Goal: Go to known website: Go to known website

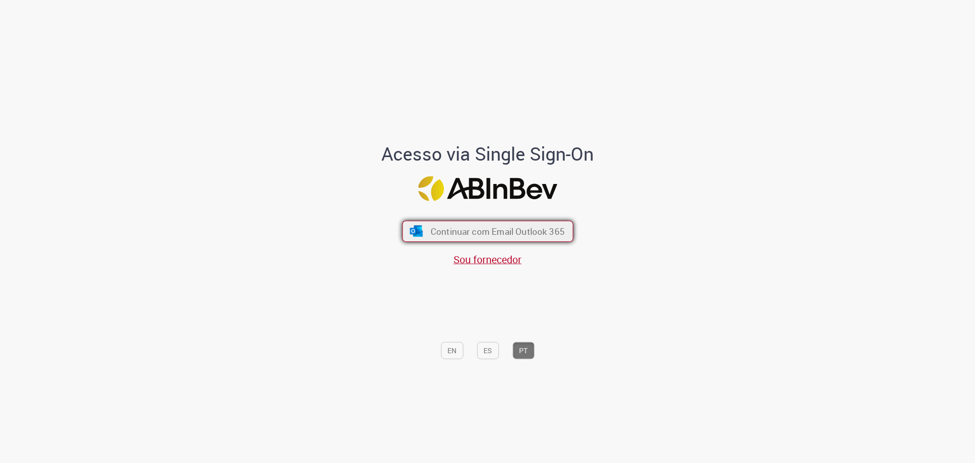
drag, startPoint x: 463, startPoint y: 238, endPoint x: 453, endPoint y: 237, distance: 10.2
click at [264, 57] on button "Continuar com Email Outlook 365" at bounding box center [487, 230] width 171 height 21
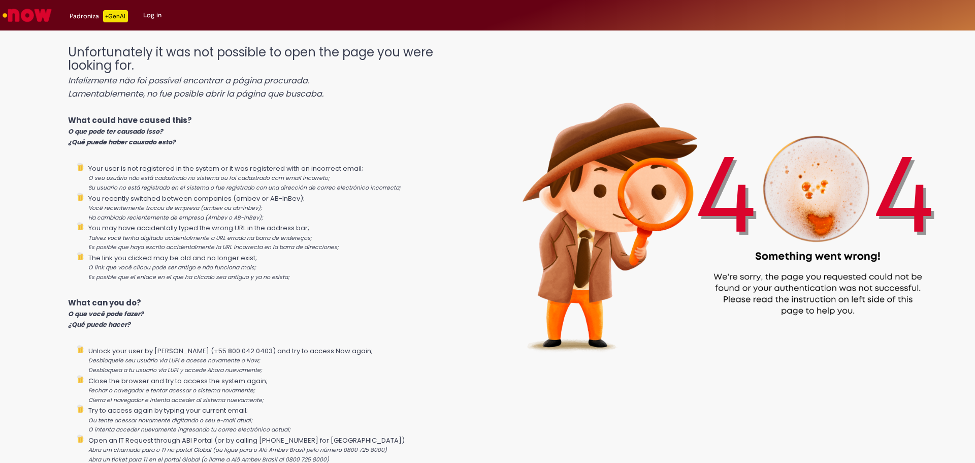
click at [44, 10] on img "Go to homepage" at bounding box center [27, 15] width 52 height 20
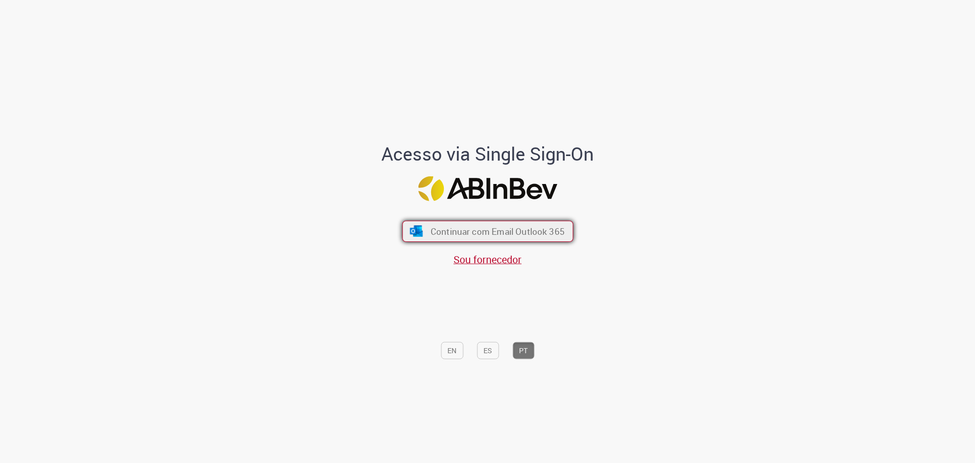
click at [430, 228] on span "Continuar com Email Outlook 365" at bounding box center [497, 231] width 134 height 12
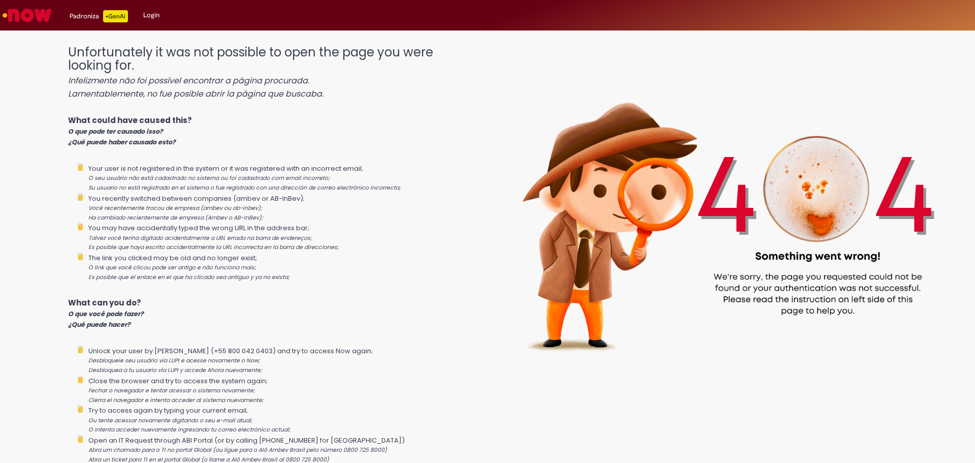
click at [29, 17] on img "Ir para a Homepage" at bounding box center [27, 15] width 52 height 20
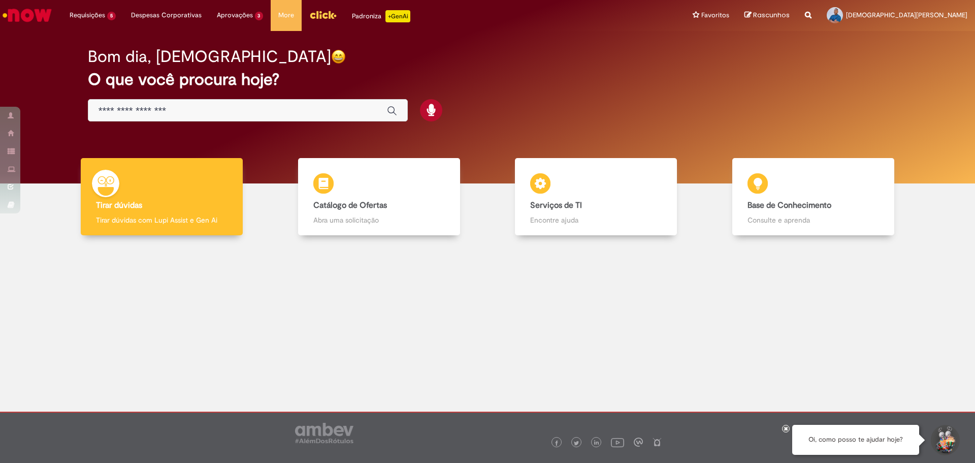
drag, startPoint x: 13, startPoint y: 114, endPoint x: 61, endPoint y: 15, distance: 110.4
click at [15, 114] on span at bounding box center [12, 115] width 8 height 6
